Goal: Book appointment/travel/reservation

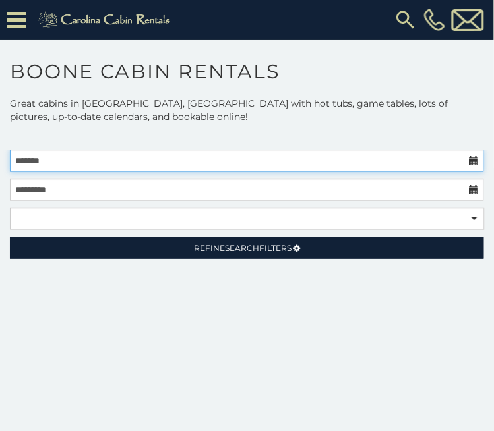
click at [309, 160] on input "text" at bounding box center [247, 161] width 474 height 22
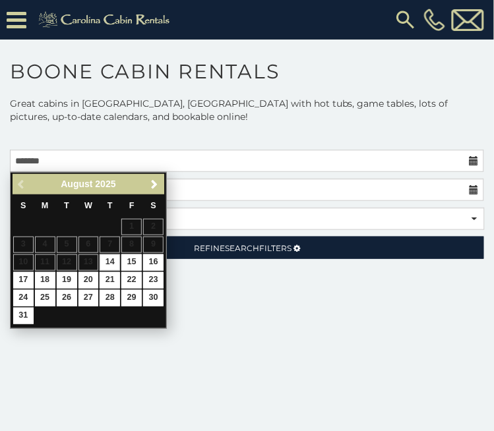
click at [156, 187] on span "Next" at bounding box center [155, 184] width 11 height 11
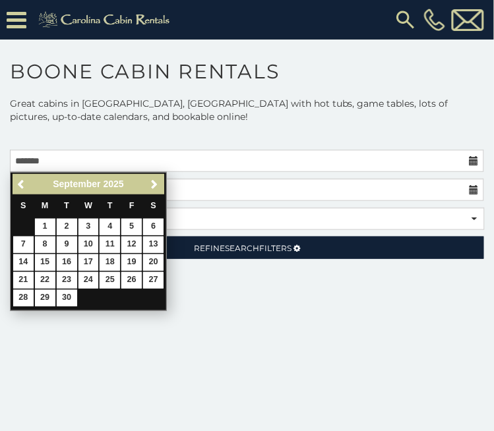
click at [156, 190] on link "Next" at bounding box center [154, 184] width 16 height 16
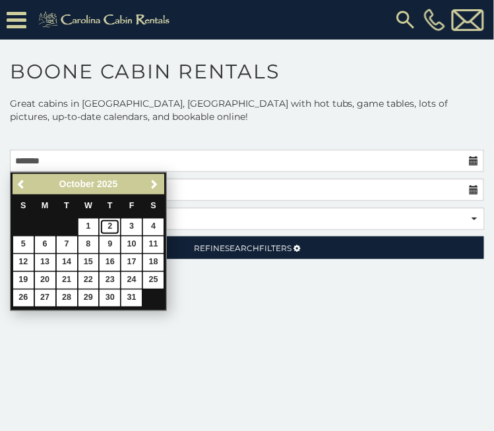
click at [108, 227] on link "2" at bounding box center [110, 227] width 20 height 16
type input "**********"
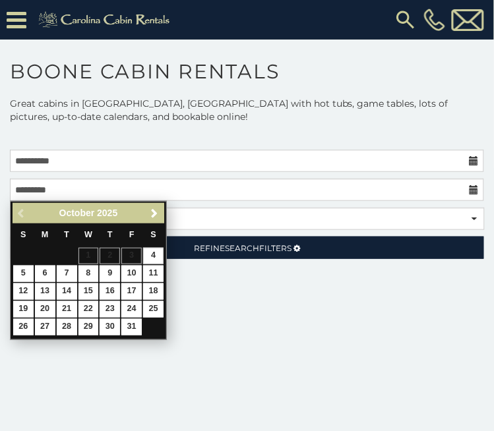
click at [473, 191] on icon at bounding box center [473, 189] width 9 height 9
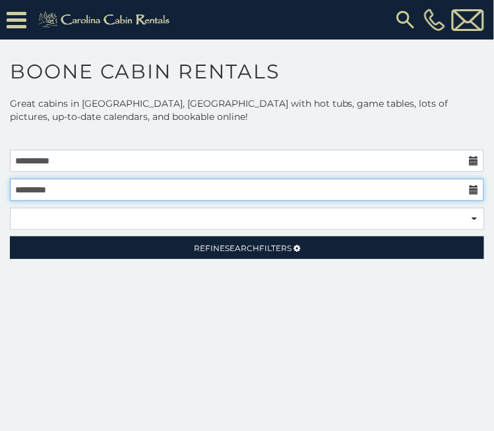
click at [475, 195] on input "text" at bounding box center [247, 190] width 474 height 22
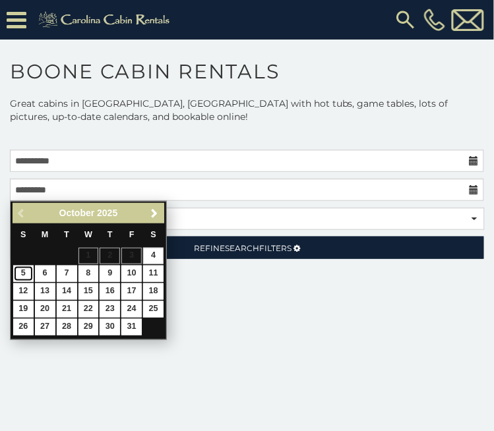
click at [18, 272] on link "5" at bounding box center [23, 274] width 20 height 16
type input "**********"
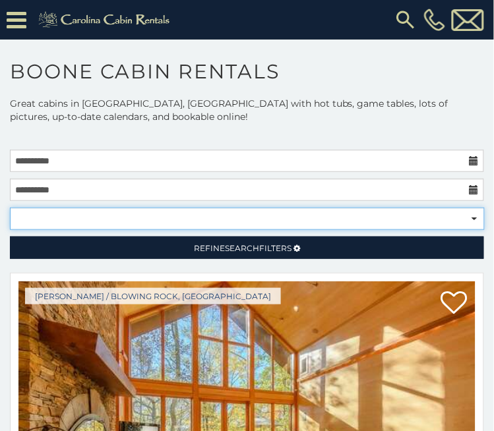
click at [475, 218] on select "**********" at bounding box center [247, 219] width 475 height 22
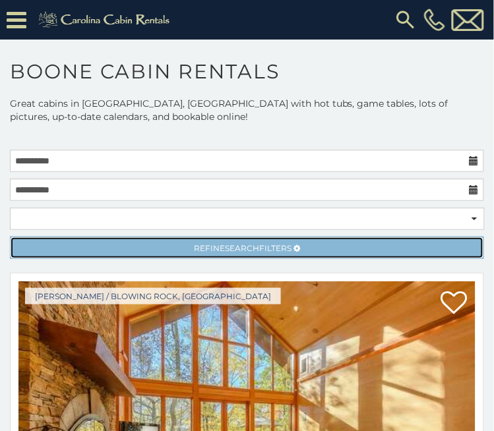
click at [293, 252] on link "Refine Search Filters" at bounding box center [247, 248] width 474 height 22
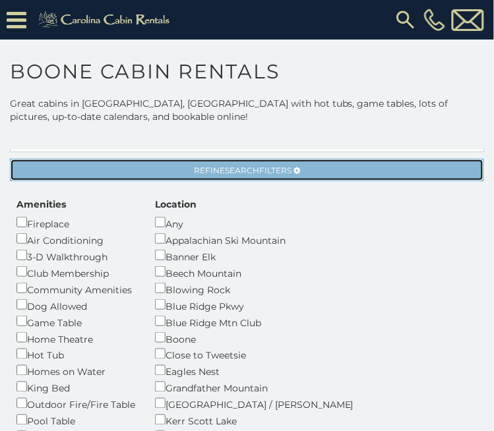
scroll to position [78, 0]
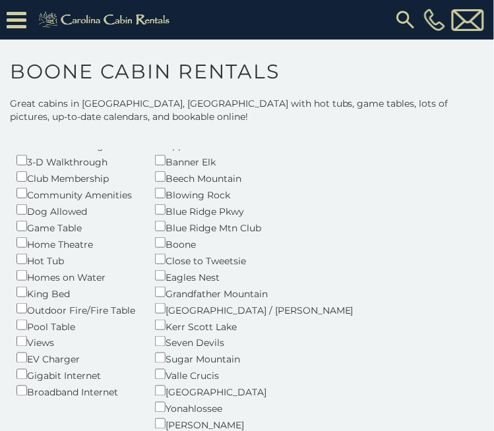
scroll to position [176, 0]
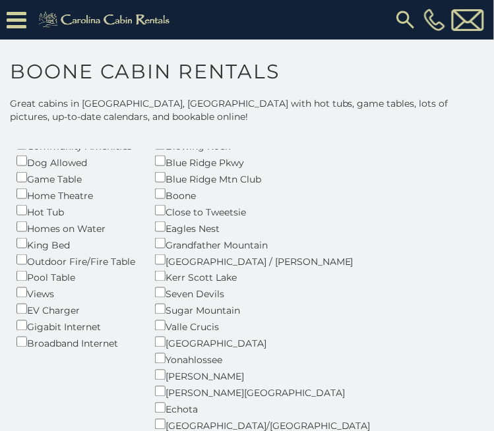
scroll to position [222, 0]
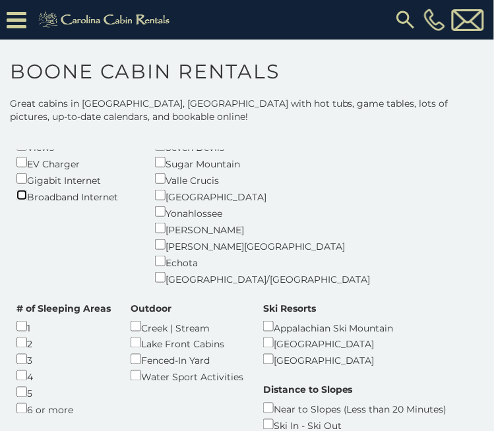
scroll to position [388, 0]
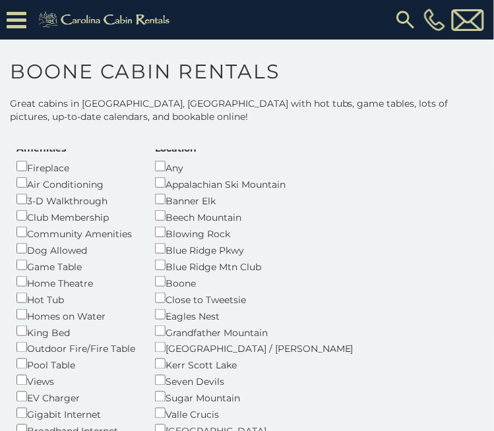
scroll to position [127, 0]
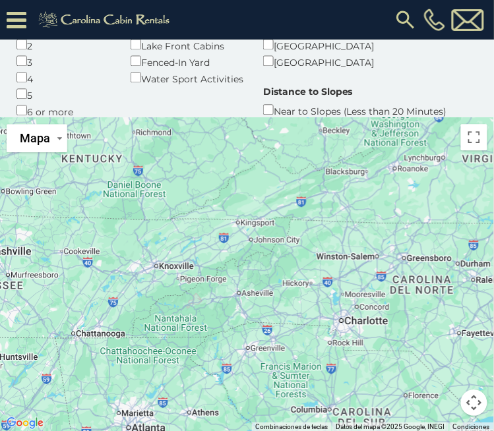
scroll to position [320, 0]
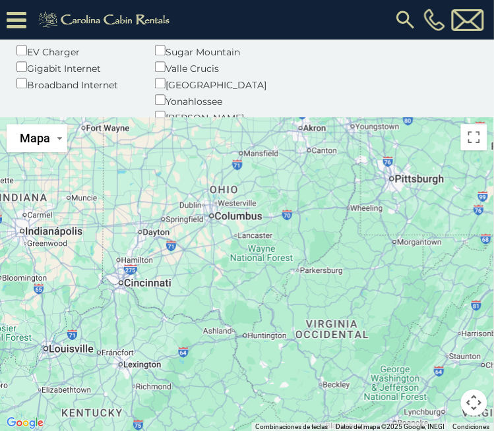
scroll to position [133, 0]
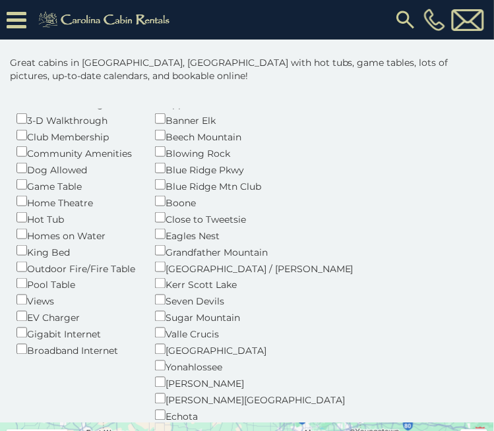
scroll to position [174, 0]
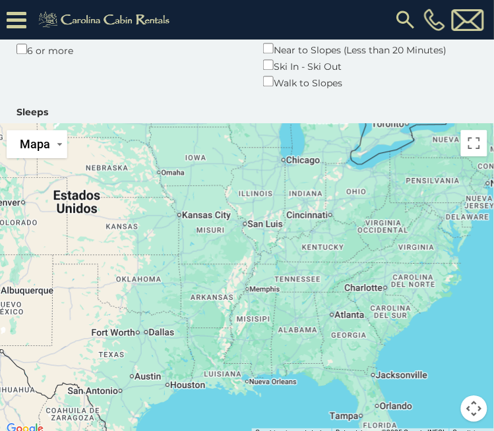
scroll to position [370, 0]
